Goal: Information Seeking & Learning: Check status

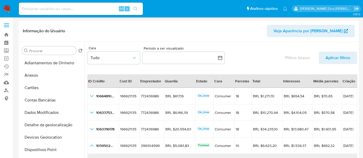
select select "10"
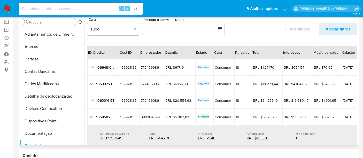
scroll to position [195, 0]
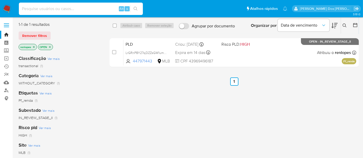
click at [69, 7] on input at bounding box center [81, 8] width 124 height 7
paste input "2yThUeEuDhGpMKLv2h16rCvY"
type input "2yThUeEuDhGpMKLv2h16rCvY"
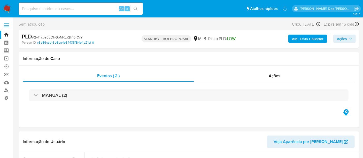
select select "10"
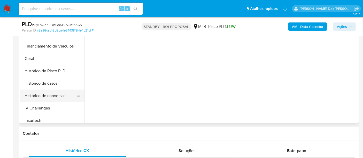
scroll to position [143, 0]
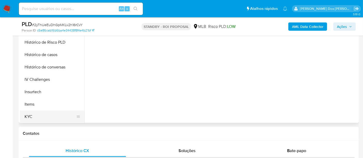
click at [30, 113] on button "KYC" at bounding box center [50, 116] width 60 height 12
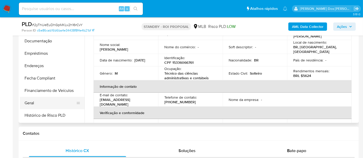
scroll to position [57, 0]
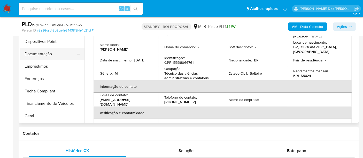
click at [45, 58] on button "Documentação" at bounding box center [50, 54] width 60 height 12
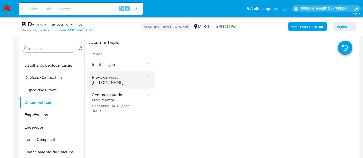
scroll to position [86, 0]
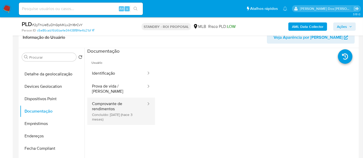
click at [111, 105] on button "Comprovante de rendimentos Concluído: 14/05/2025 (hace 3 meses)" at bounding box center [116, 111] width 59 height 27
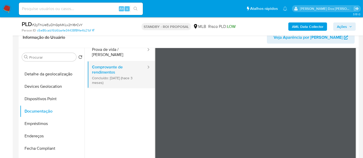
scroll to position [45, 0]
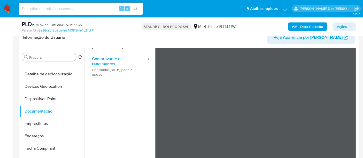
click at [82, 9] on input at bounding box center [81, 8] width 124 height 7
paste input "HbTEeaTLtQwXkvgMxpnf74ia"
type input "HbTEeaTLtQwXkvgMxpnf74ia"
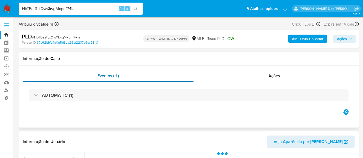
select select "10"
click at [60, 9] on input "HbTEeaTLtQwXkvgMxpnf74ia" at bounding box center [81, 8] width 124 height 7
type input "simonelopes0610@gmail.com"
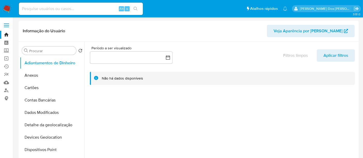
select select "10"
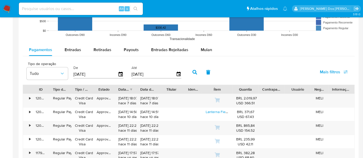
scroll to position [458, 0]
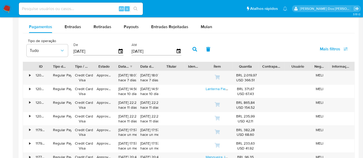
click at [90, 4] on div "Alt s" at bounding box center [81, 9] width 124 height 12
click at [89, 7] on input at bounding box center [81, 8] width 124 height 7
type input "renatolopesfilho1011@gmail.com"
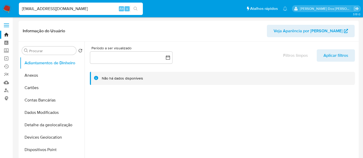
select select "10"
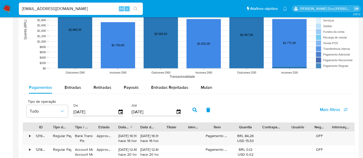
scroll to position [430, 0]
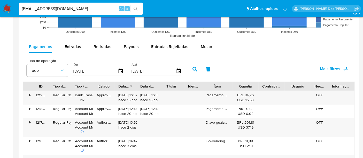
click at [89, 10] on input "renatolopesfilho1011@gmail.com" at bounding box center [81, 8] width 124 height 7
click at [89, 9] on input "renatolopesfilho1011@gmail.com" at bounding box center [81, 8] width 124 height 7
click at [88, 9] on input "renatolopesfilho1011@gmail.com" at bounding box center [81, 8] width 124 height 7
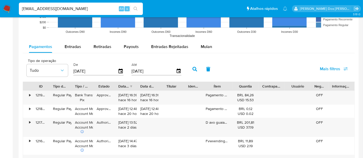
click at [88, 9] on input "renatolopesfilho1011@gmail.com" at bounding box center [81, 8] width 124 height 7
type input "msaluha@yahoo.com"
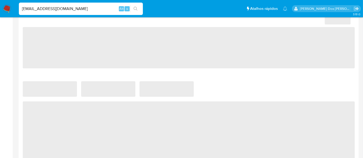
select select "10"
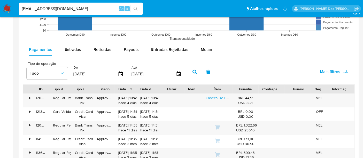
scroll to position [458, 0]
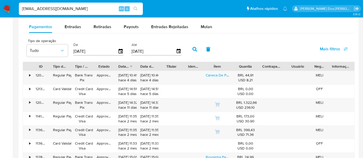
click at [8, 5] on img at bounding box center [7, 8] width 9 height 9
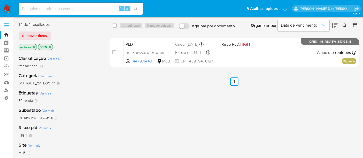
click at [55, 8] on input at bounding box center [81, 8] width 124 height 7
paste input "2yThUeEuDhGpMKLv2h16rCvY"
type input "2yThUeEuDhGpMKLv2h16rCvY"
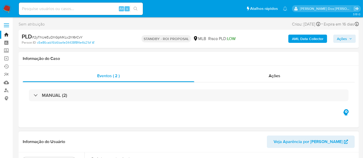
select select "10"
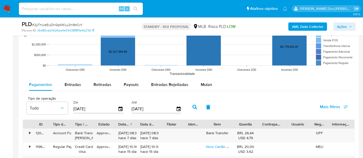
scroll to position [516, 0]
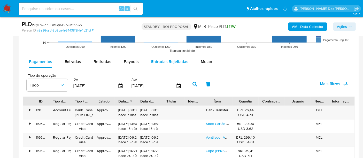
click at [158, 63] on span "Entradas Rejeitadas" at bounding box center [169, 62] width 37 height 6
select select "10"
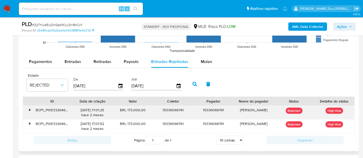
click at [30, 108] on div "•" at bounding box center [29, 110] width 1 height 5
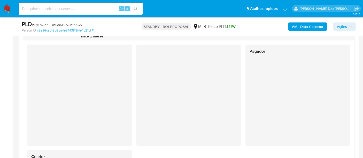
scroll to position [631, 0]
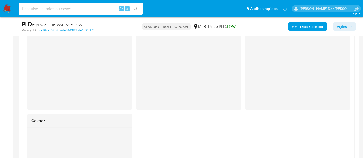
click at [79, 8] on input at bounding box center [81, 8] width 124 height 7
paste input "o46vgAoOauViLm6GBIZe74hV"
type input "o46vgAoOauViLm6GBIZe74hV"
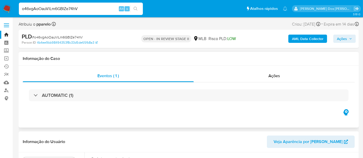
select select "10"
click at [60, 8] on input "o46vgAoOauViLm6GBIZe74hV" at bounding box center [81, 8] width 124 height 7
paste input "g3EGXmyyZR4GgxHpp1gpdxaq"
type input "g3EGXmyyZR4GgxHpp1gpdxaq"
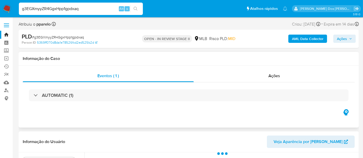
select select "10"
click at [94, 9] on input "g3EGXmyyZR4GgxHpp1gpdxaq" at bounding box center [81, 8] width 124 height 7
paste input "Mcxz98eeRwu5IlnQ9aLPJVWd"
type input "Mcxz98eeRwu5IlnQ9aLPJVWd"
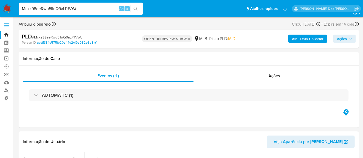
select select "10"
click at [66, 11] on input "Mcxz98eeRwu5IlnQ9aLPJVWd" at bounding box center [81, 8] width 124 height 7
click at [66, 10] on input "Mcxz98eeRwu5IlnQ9aLPJVWd" at bounding box center [81, 8] width 124 height 7
paste input "NBu1PdOzzRzxHED0WR7gDC0H"
type input "NBu1PdOzzRzxHED0WR7gDC0H"
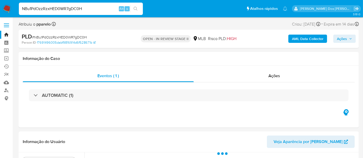
select select "10"
click at [66, 8] on input "NBu1PdOzzRzxHED0WR7gDC0H" at bounding box center [81, 8] width 124 height 7
paste input "pzSk0fb8W2bC3YBUH39LKtxn"
type input "pzSk0fb8W2bC3YBUH39LKtxn"
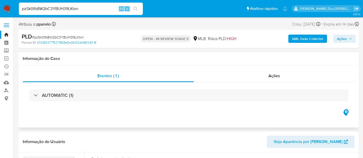
select select "10"
